Goal: Information Seeking & Learning: Learn about a topic

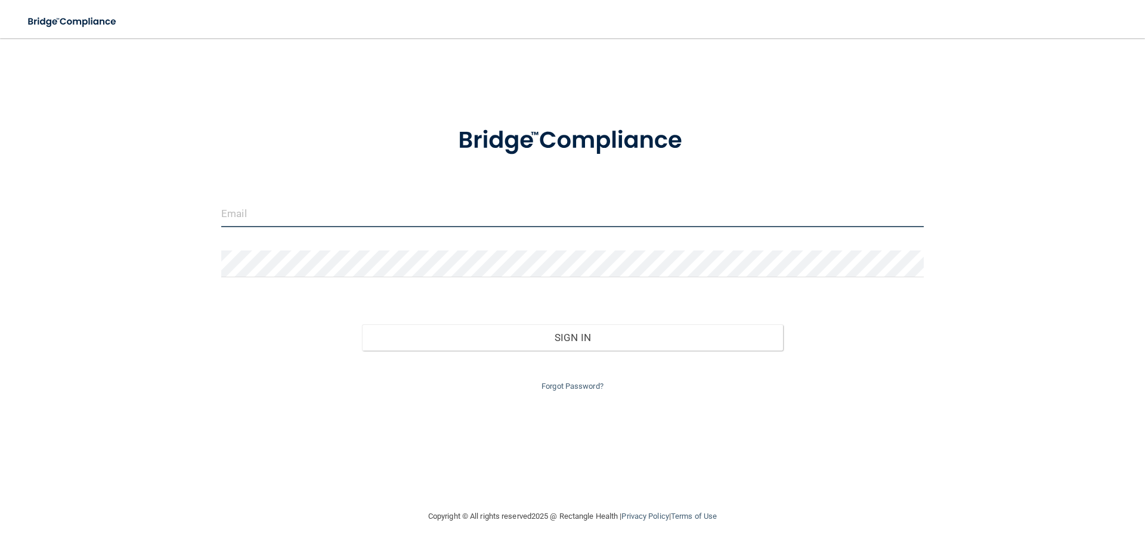
click at [510, 211] on input "email" at bounding box center [572, 213] width 702 height 27
type input "[EMAIL_ADDRESS][DOMAIN_NAME]"
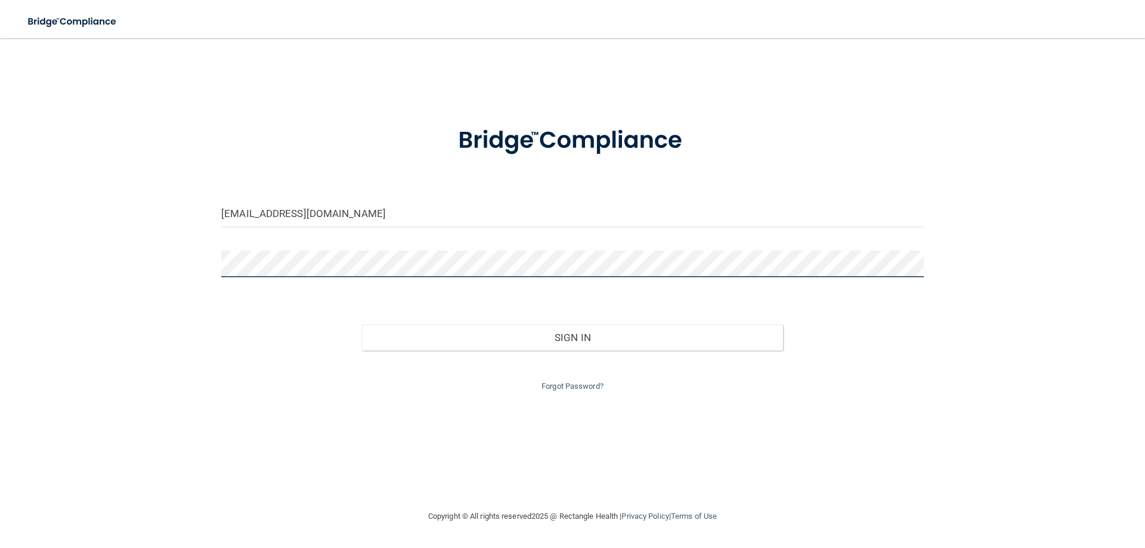
click at [362, 324] on button "Sign In" at bounding box center [572, 337] width 421 height 26
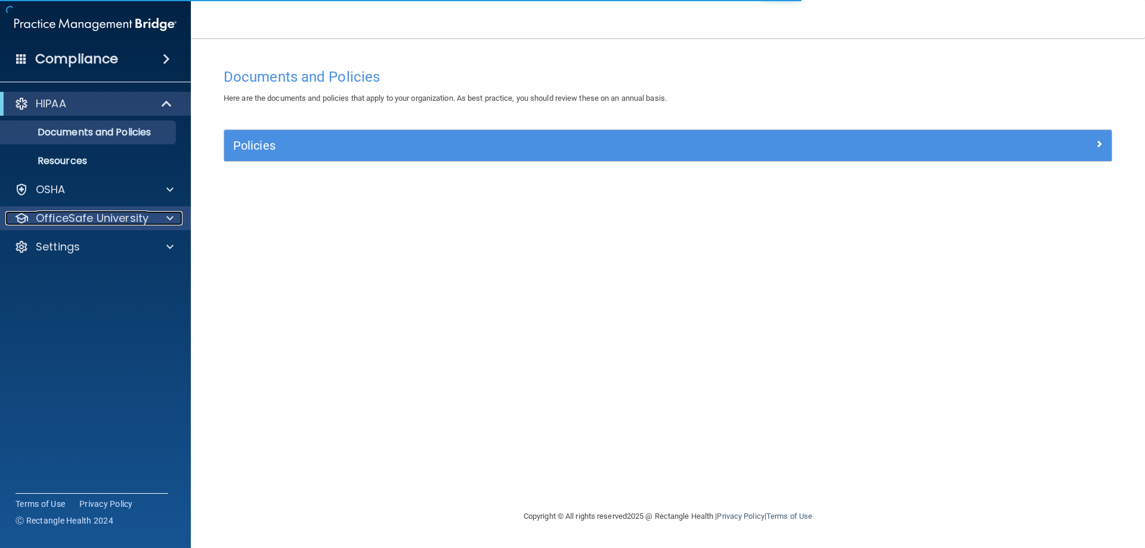
click at [67, 211] on p "OfficeSafe University" at bounding box center [92, 218] width 113 height 14
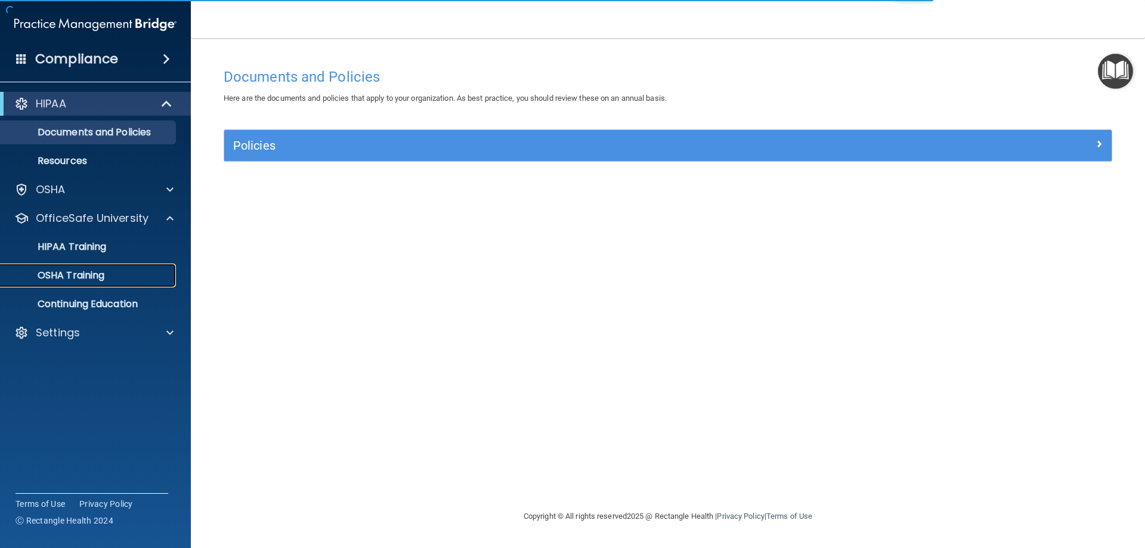
click at [83, 270] on p "OSHA Training" at bounding box center [56, 275] width 97 height 12
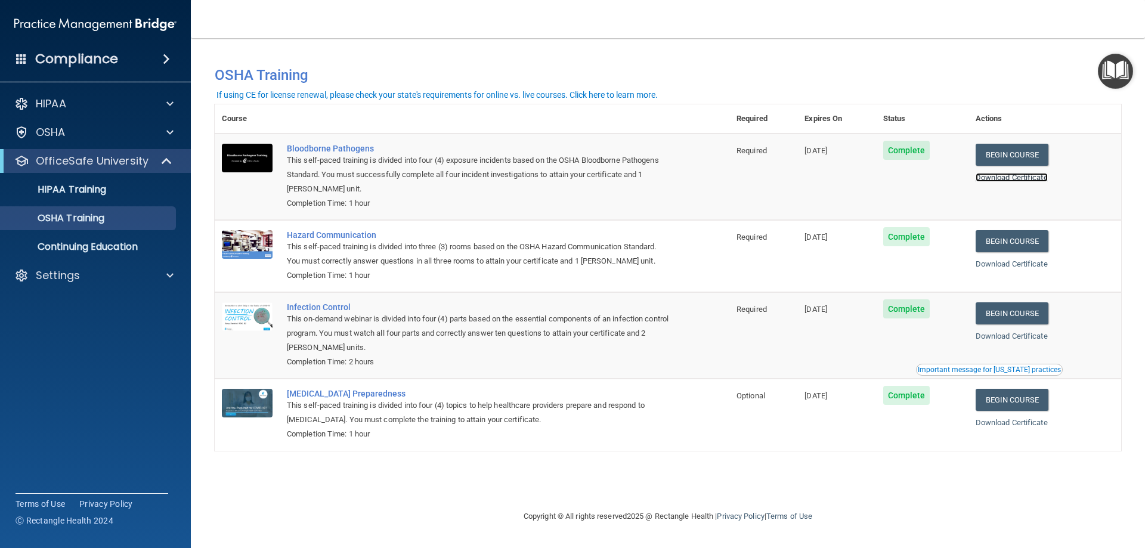
click at [1021, 178] on link "Download Certificate" at bounding box center [1011, 177] width 72 height 9
click at [873, 473] on div "You have a course that has expired or is incomplete. Please complete the course…" at bounding box center [668, 273] width 906 height 447
click at [53, 275] on p "Settings" at bounding box center [58, 275] width 44 height 14
click at [68, 345] on div "HIPAA Documents and Policies Report an Incident Business Associates Emergency P…" at bounding box center [95, 220] width 191 height 267
click at [68, 337] on p "Sign Out" at bounding box center [89, 333] width 163 height 12
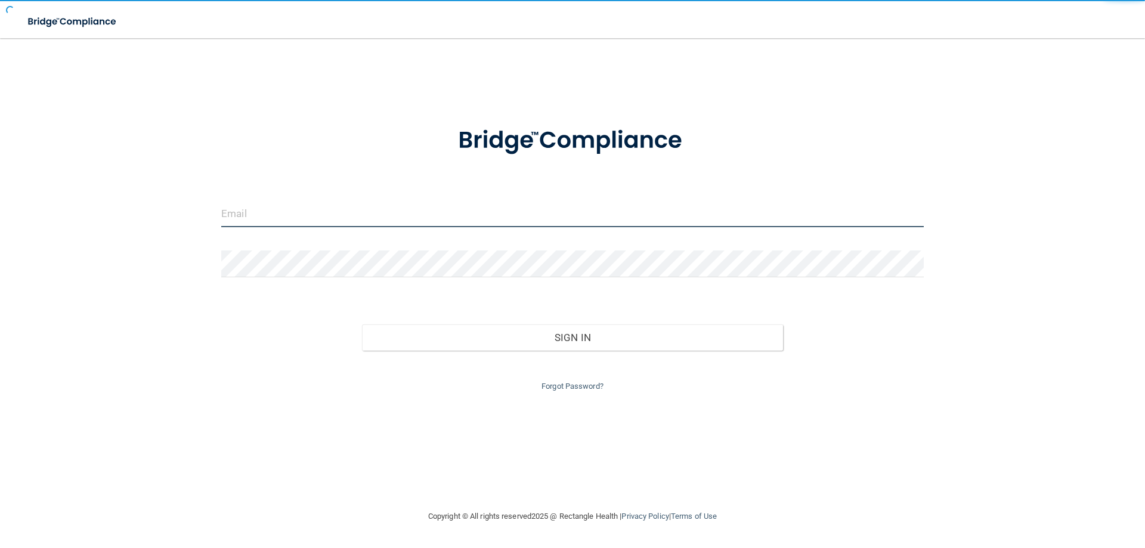
click at [689, 205] on input "email" at bounding box center [572, 213] width 702 height 27
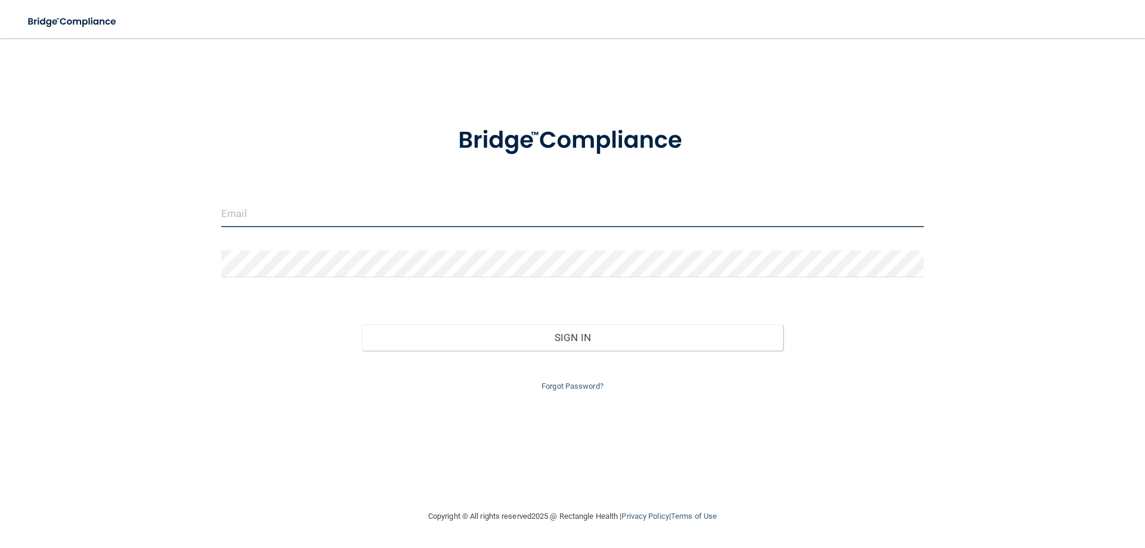
type input "[EMAIL_ADDRESS][DOMAIN_NAME]"
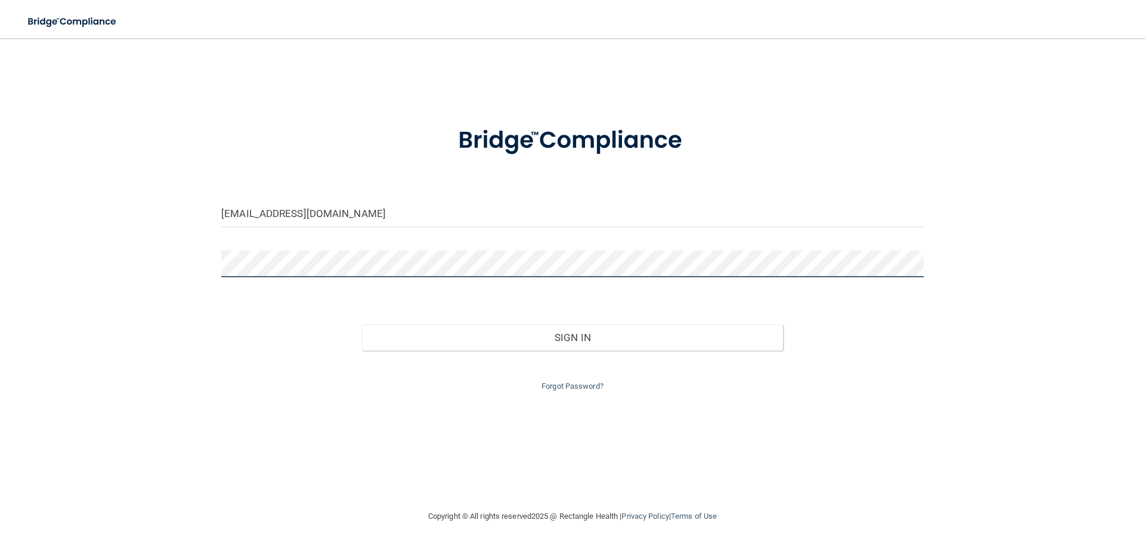
click at [362, 324] on button "Sign In" at bounding box center [572, 337] width 421 height 26
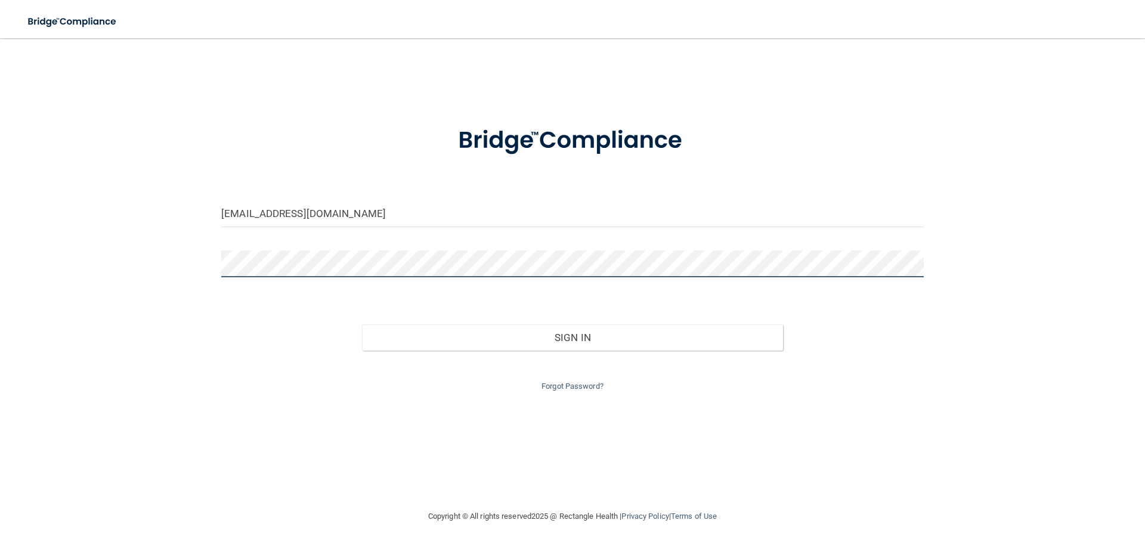
click at [362, 324] on button "Sign In" at bounding box center [572, 337] width 421 height 26
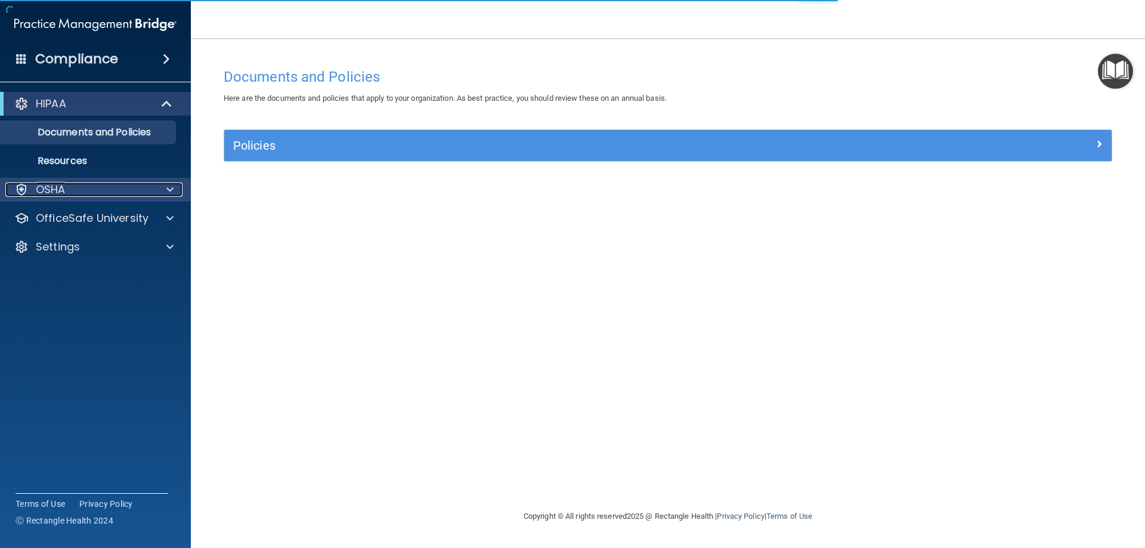
click at [124, 194] on div "OSHA" at bounding box center [79, 189] width 148 height 14
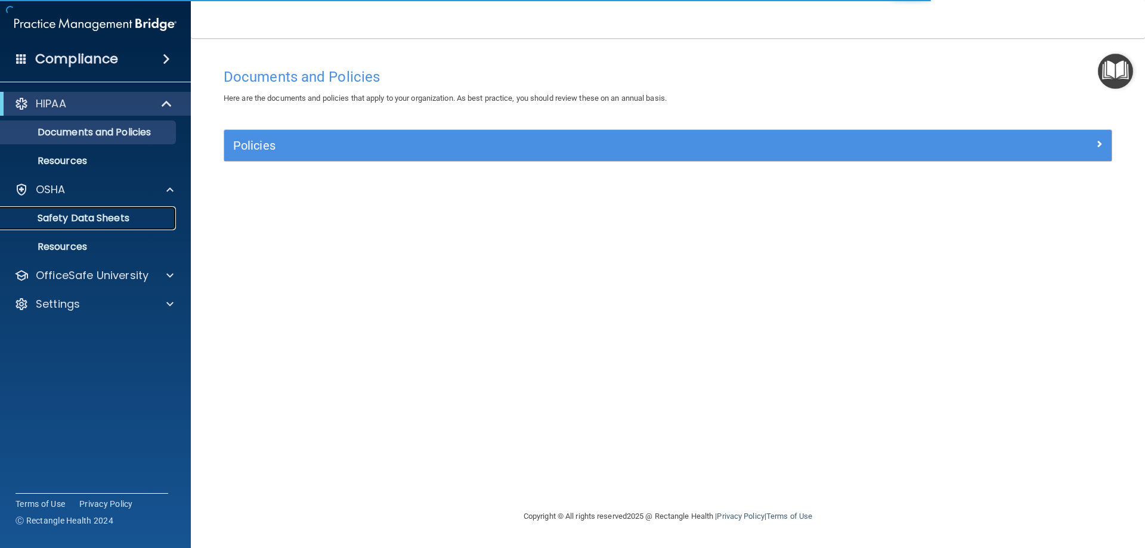
click at [121, 217] on p "Safety Data Sheets" at bounding box center [89, 218] width 163 height 12
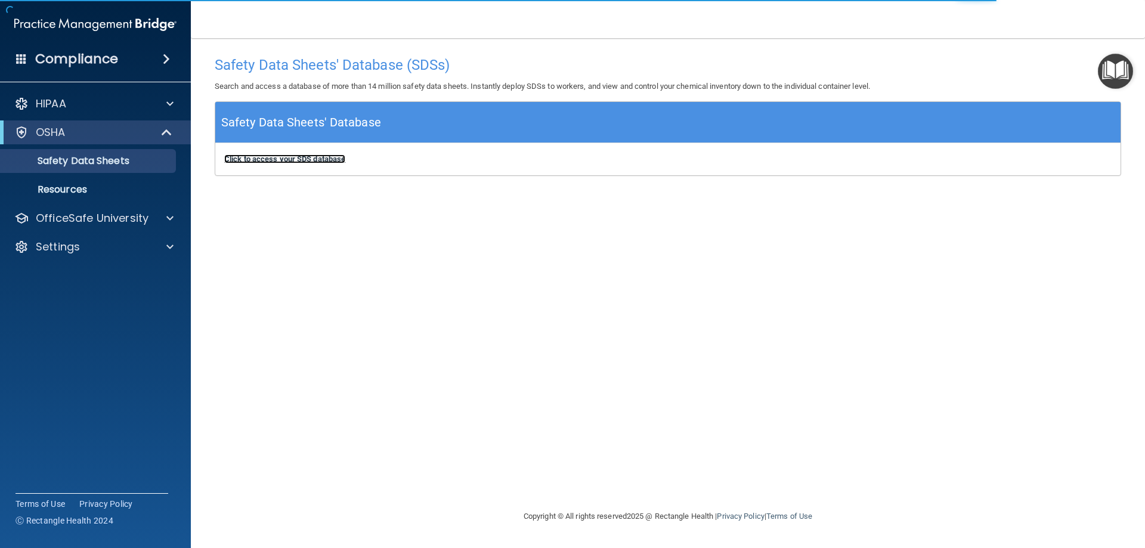
click at [270, 162] on b "Click to access your SDS database" at bounding box center [284, 158] width 121 height 9
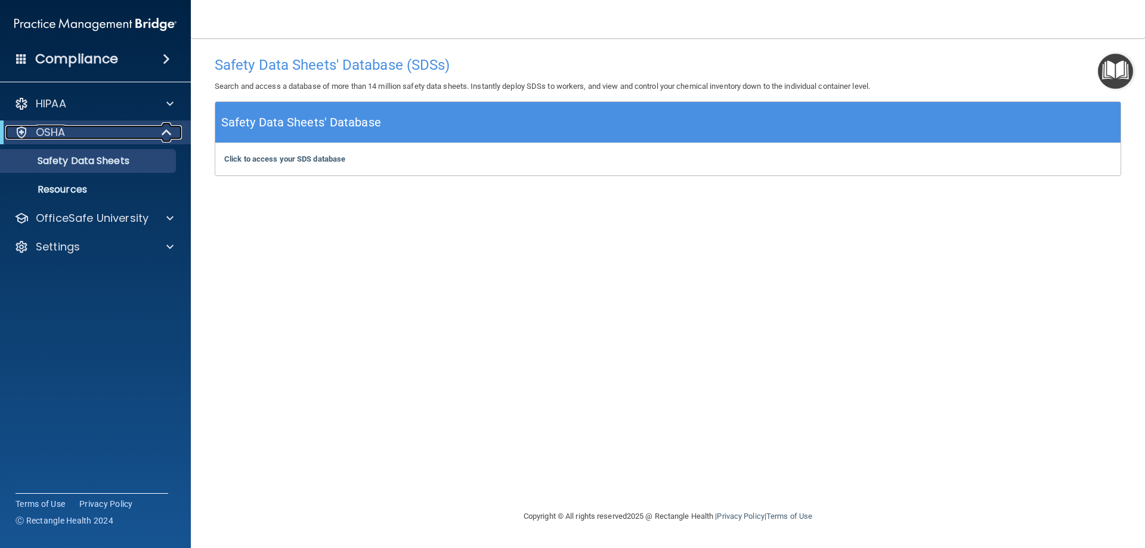
click at [97, 126] on div "OSHA" at bounding box center [78, 132] width 147 height 14
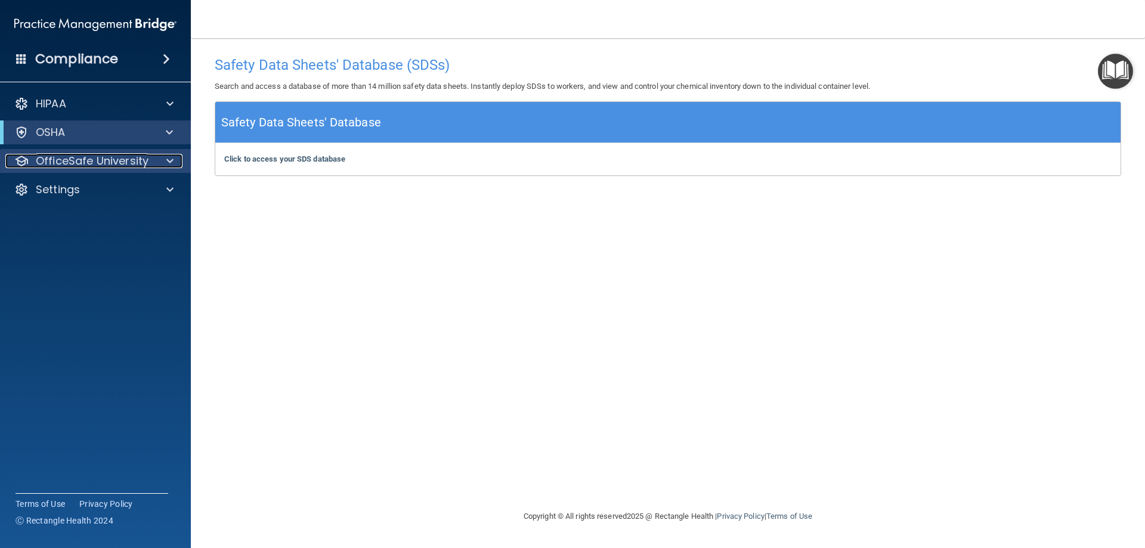
click at [97, 163] on p "OfficeSafe University" at bounding box center [92, 161] width 113 height 14
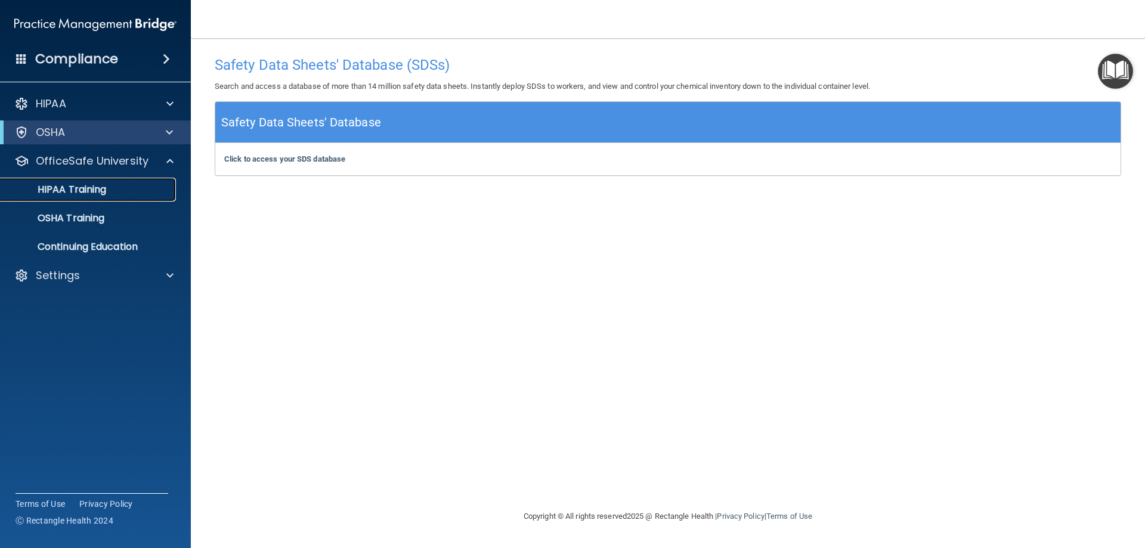
click at [88, 198] on link "HIPAA Training" at bounding box center [82, 190] width 188 height 24
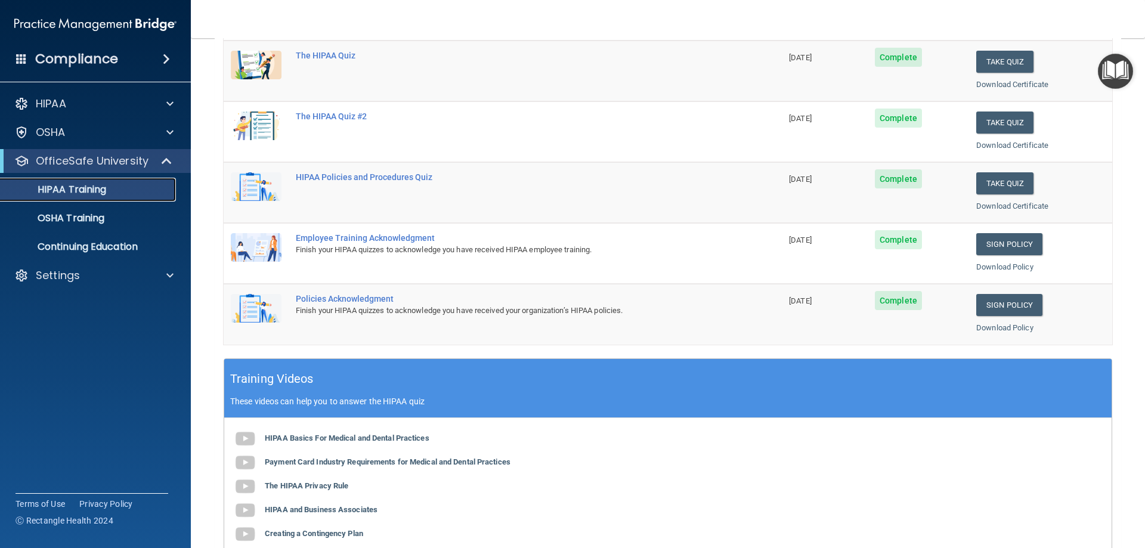
scroll to position [60, 0]
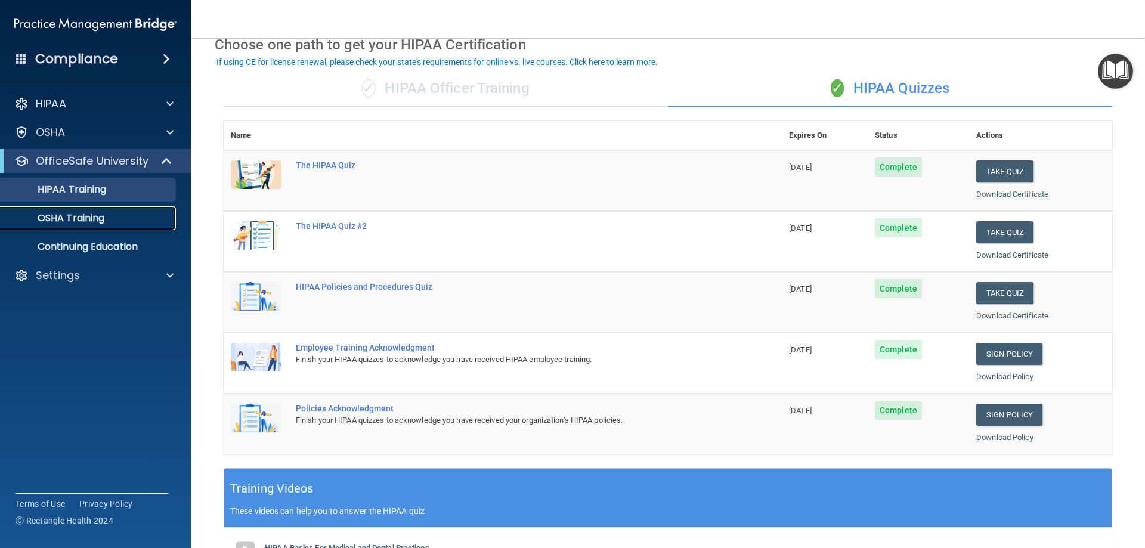
click at [82, 221] on p "OSHA Training" at bounding box center [56, 218] width 97 height 12
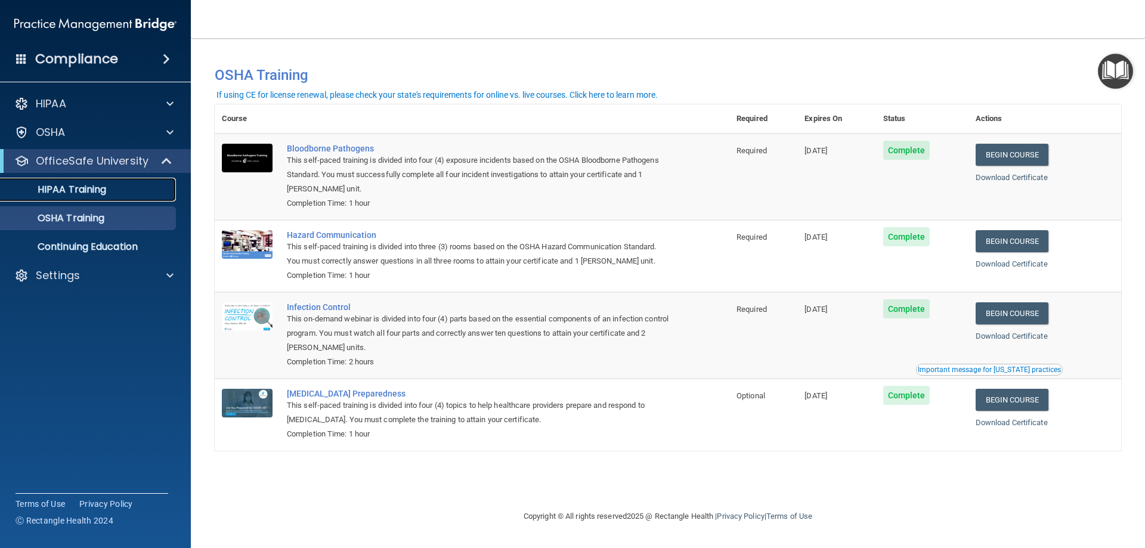
click at [117, 196] on link "HIPAA Training" at bounding box center [82, 190] width 188 height 24
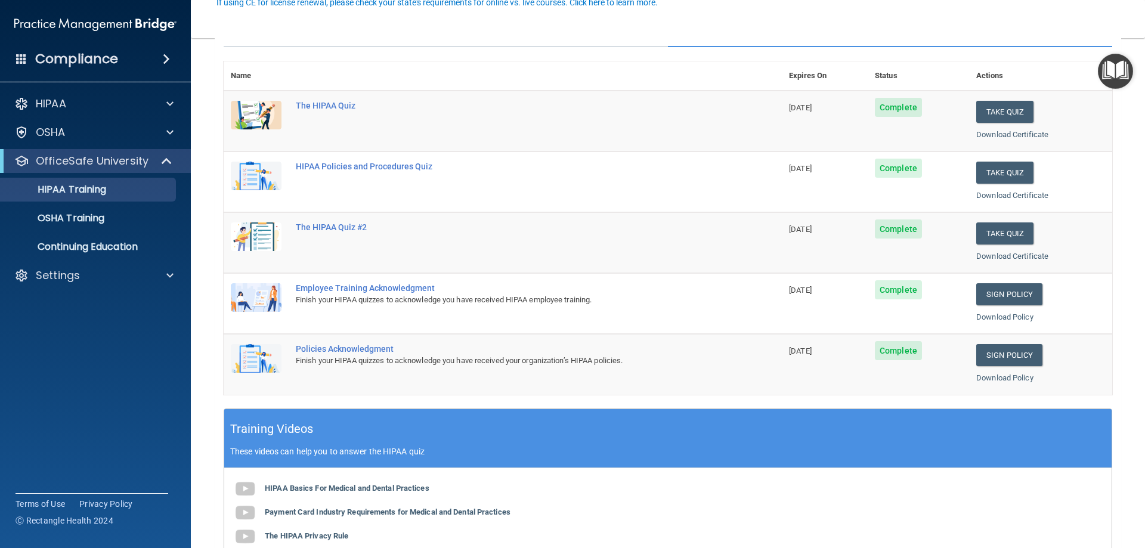
scroll to position [119, 0]
click at [100, 272] on div "Settings" at bounding box center [79, 275] width 148 height 14
click at [90, 330] on p "Sign Out" at bounding box center [89, 333] width 163 height 12
